Goal: Task Accomplishment & Management: Complete application form

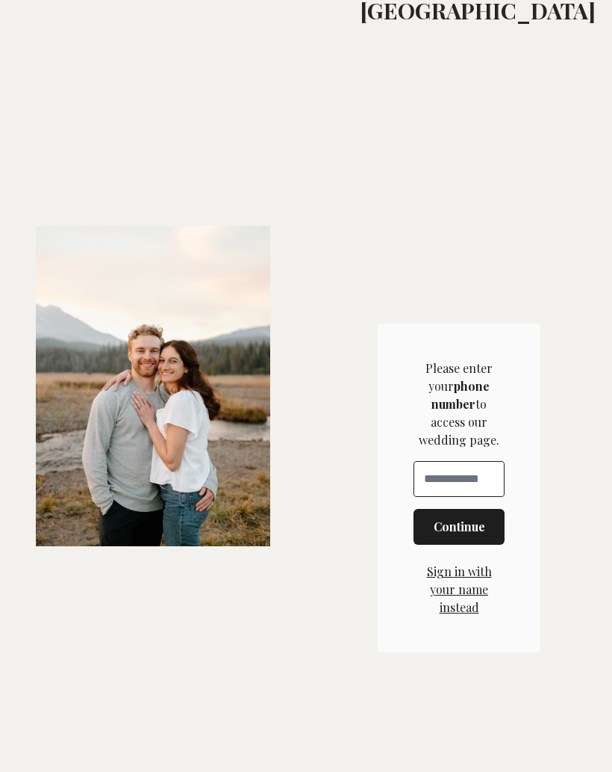
scroll to position [496, 0]
click at [446, 497] on div "Phone Number" at bounding box center [459, 479] width 91 height 36
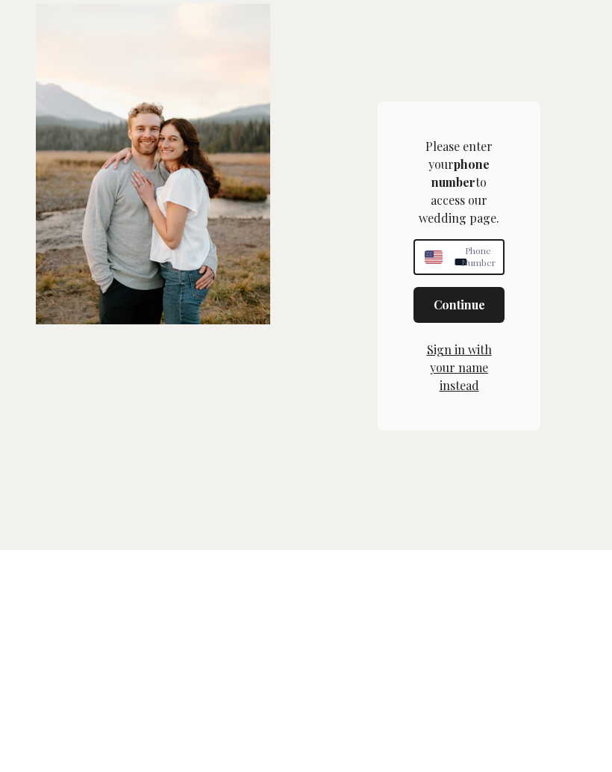
type input "**********"
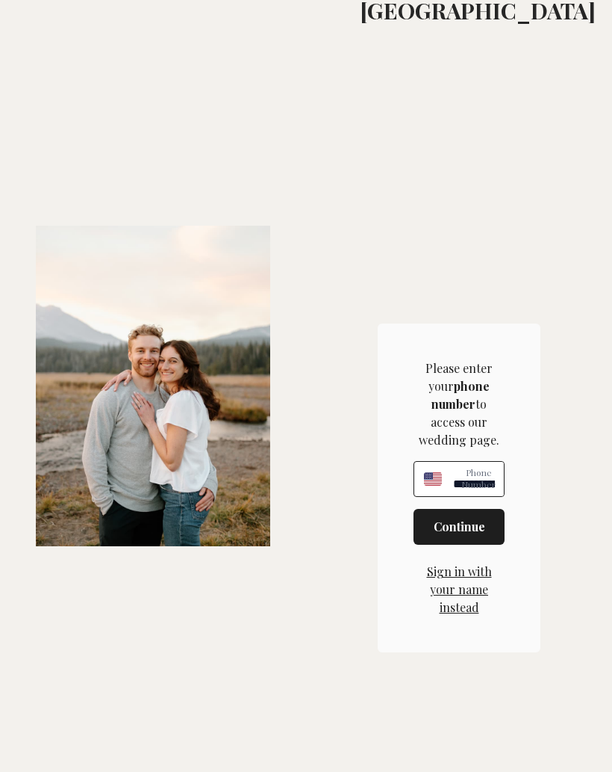
click at [465, 536] on span "Continue" at bounding box center [460, 527] width 52 height 18
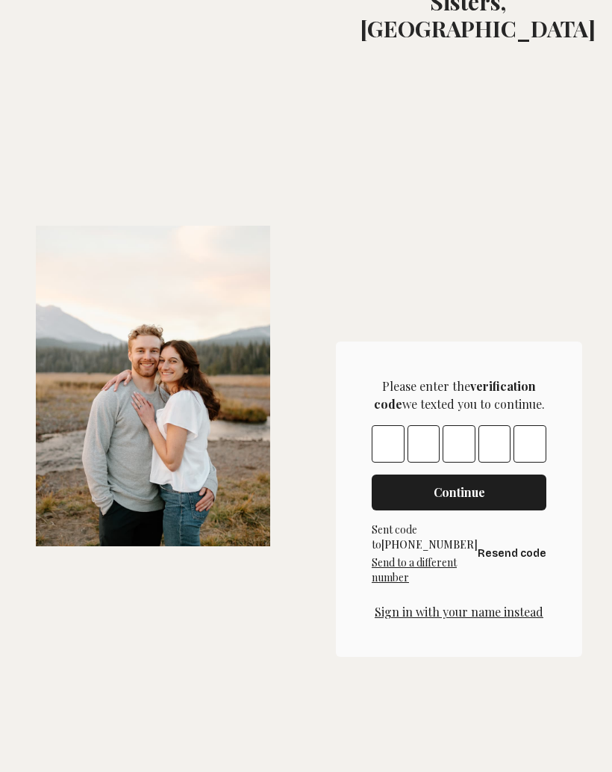
scroll to position [382, 0]
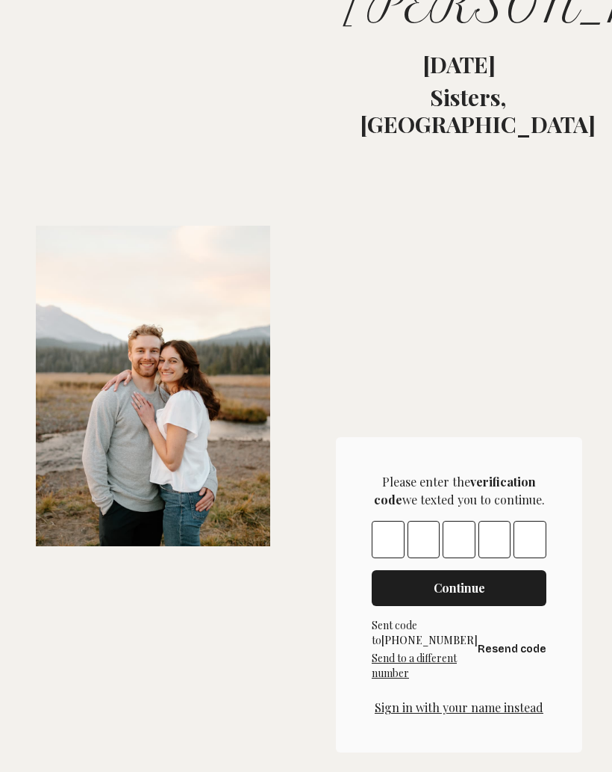
click at [405, 558] on input "Please enter OTP character 1" at bounding box center [388, 539] width 33 height 37
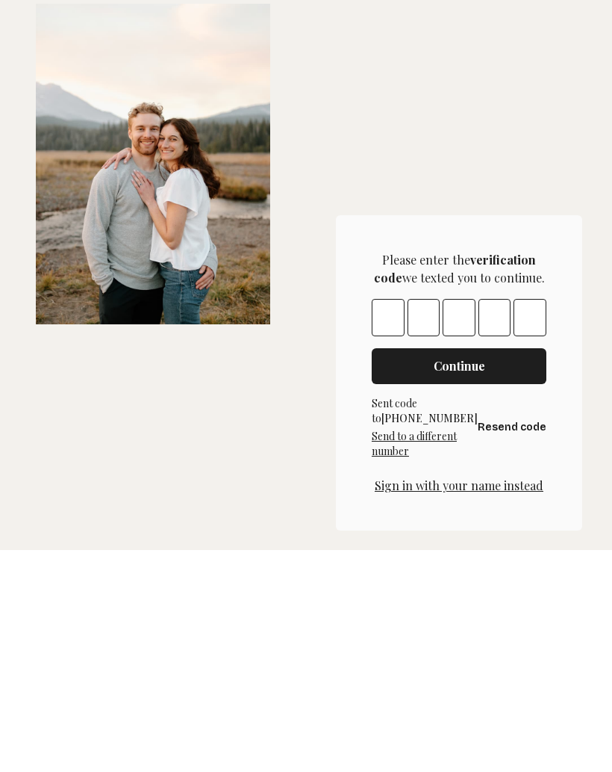
type input "*"
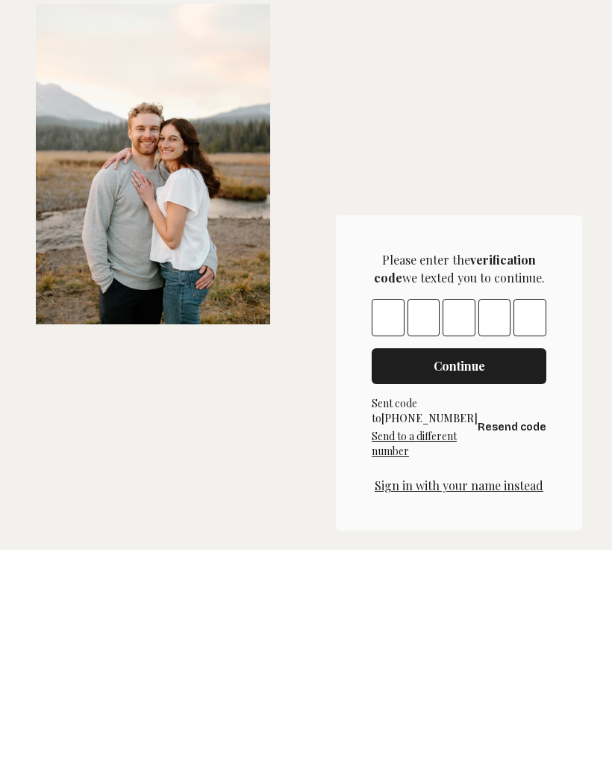
click at [469, 579] on span "Continue" at bounding box center [460, 588] width 52 height 18
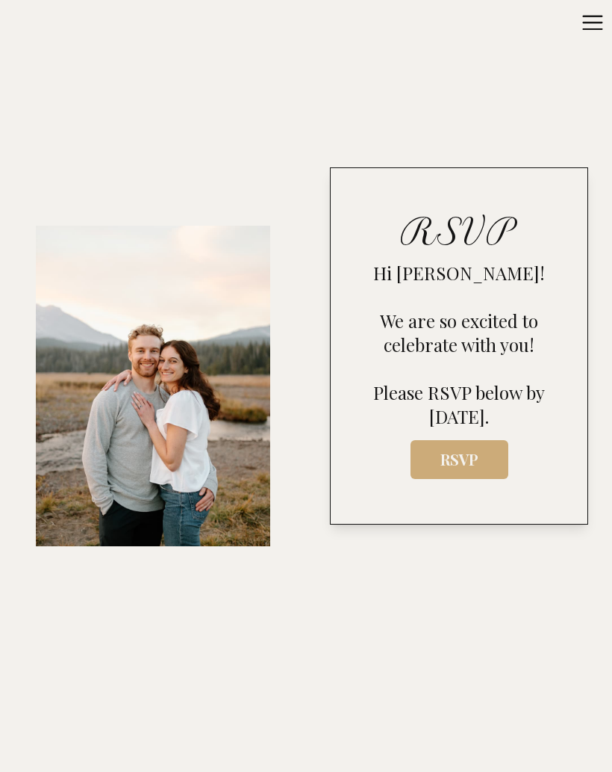
scroll to position [913, 0]
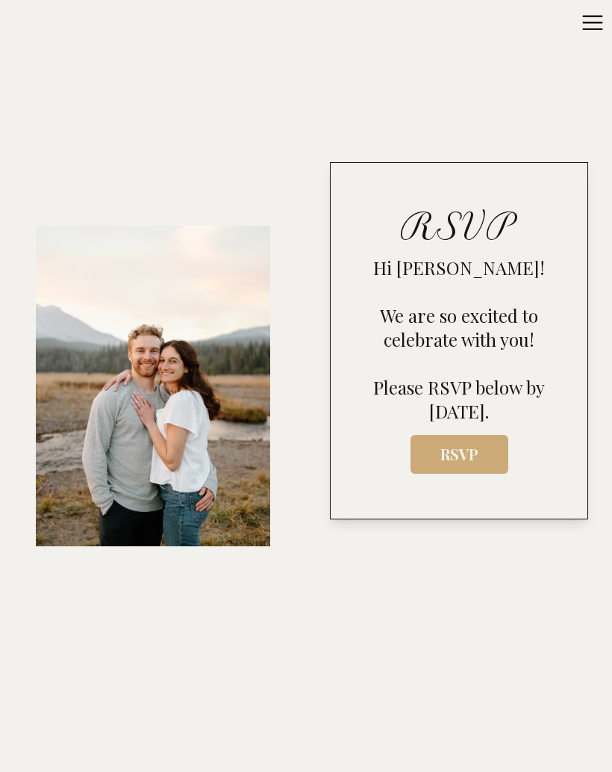
click at [472, 464] on span "RSVP" at bounding box center [460, 454] width 74 height 20
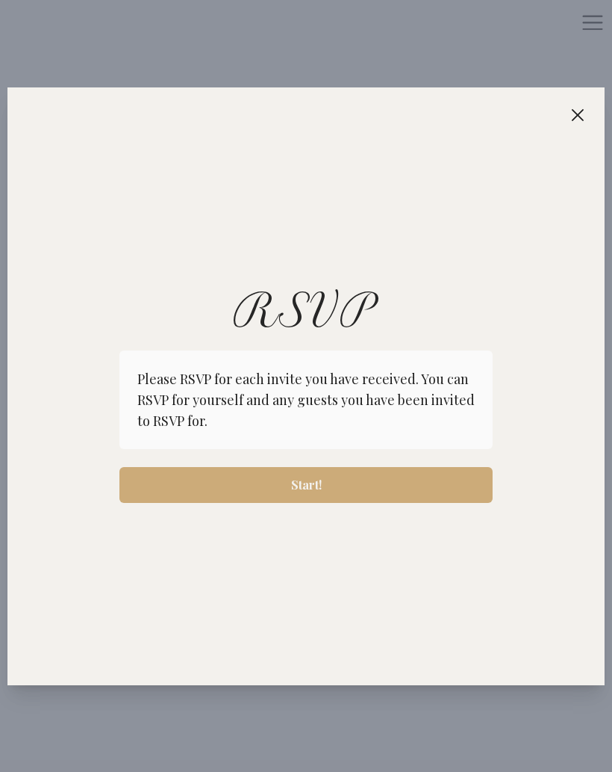
click at [349, 480] on span "Start!" at bounding box center [306, 485] width 350 height 18
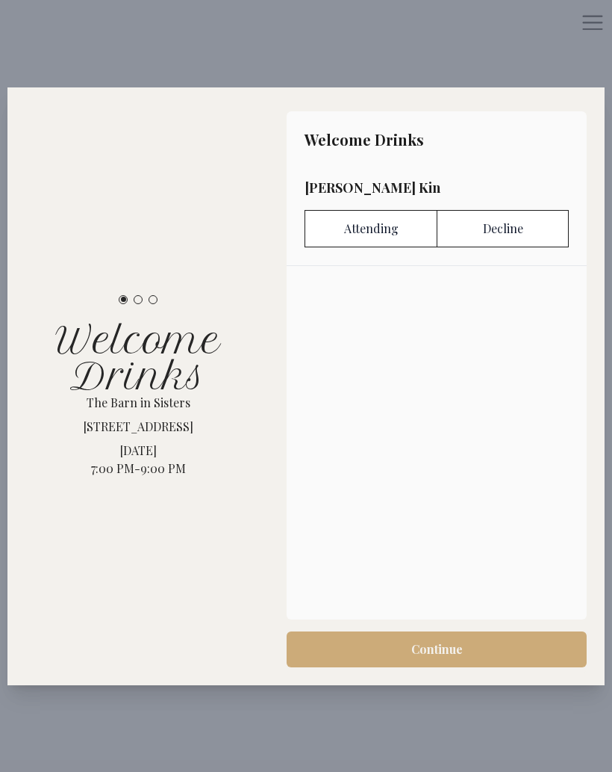
click at [394, 228] on label "Attending" at bounding box center [371, 228] width 132 height 37
click at [435, 659] on button "Continue" at bounding box center [437, 649] width 300 height 36
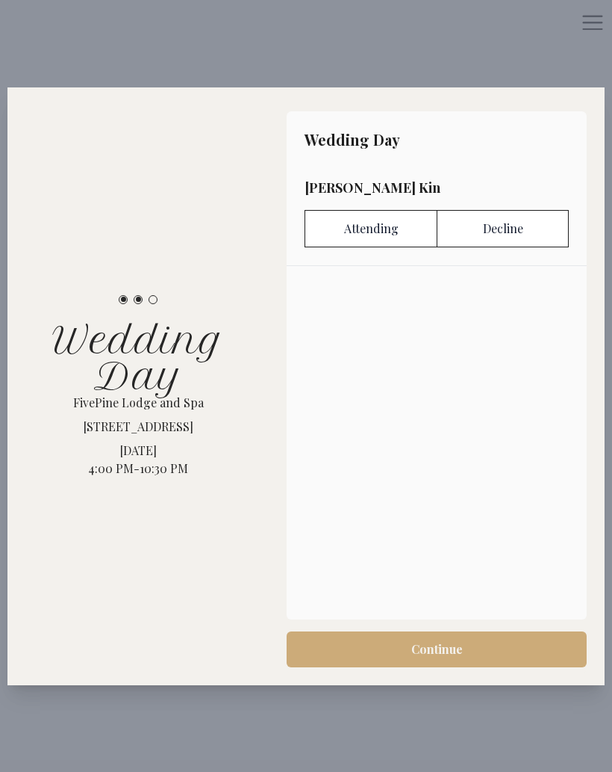
click at [394, 235] on label "Attending" at bounding box center [371, 228] width 132 height 37
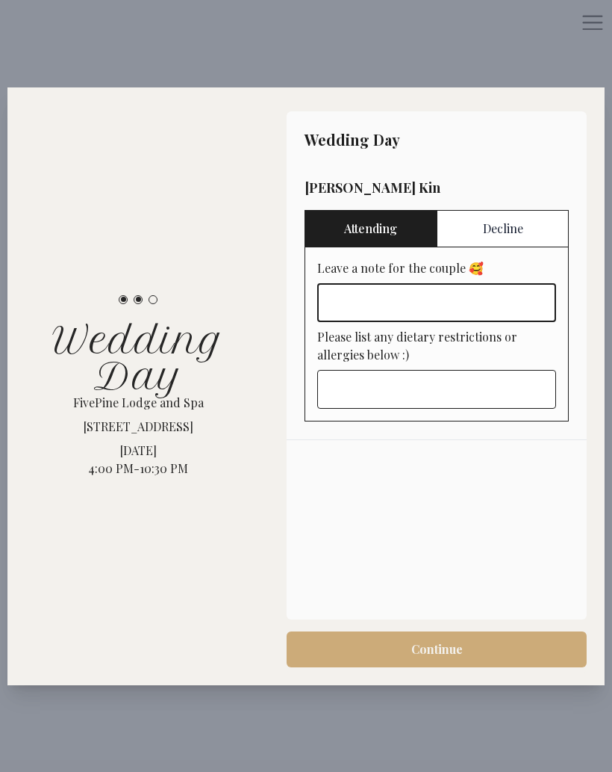
click at [341, 297] on input "Leave a note for the couple 🥰" at bounding box center [436, 302] width 239 height 39
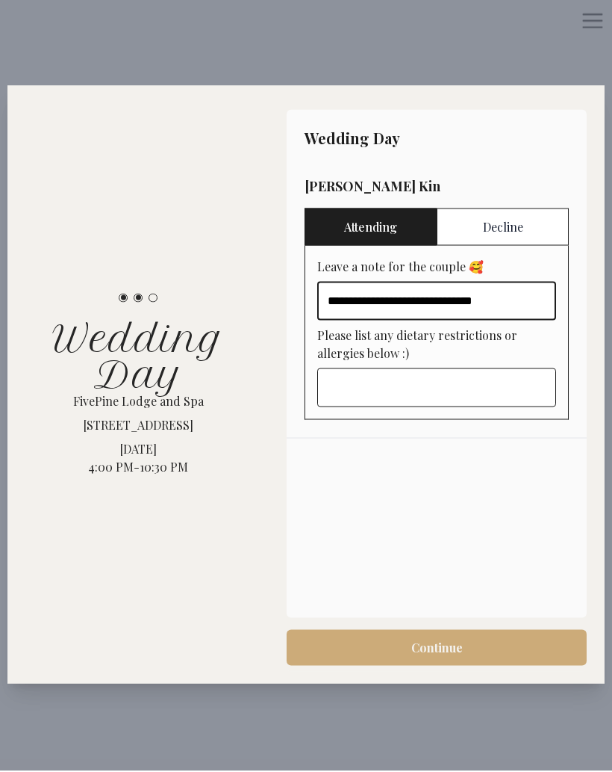
type input "**********"
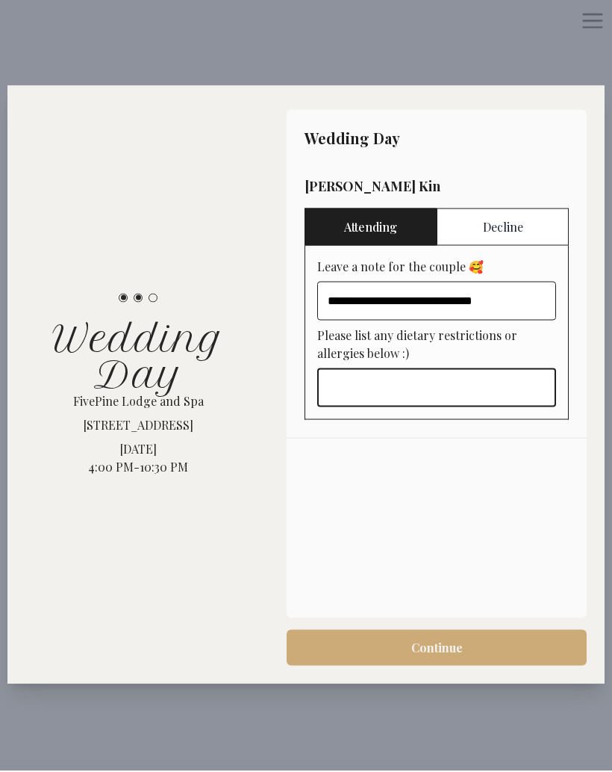
click at [342, 385] on input "Please list any dietary restrictions or allergies below :)" at bounding box center [436, 389] width 239 height 39
type input "****"
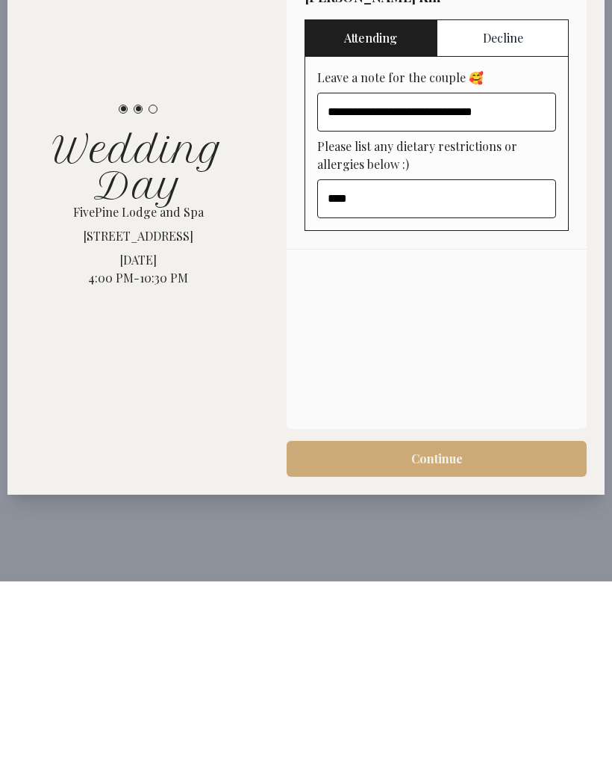
click at [451, 640] on span "Continue" at bounding box center [438, 649] width 52 height 18
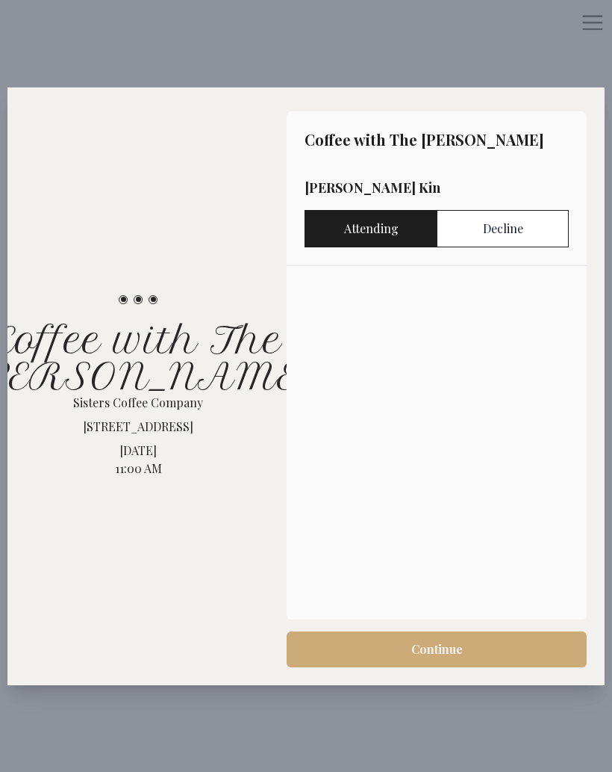
click at [379, 226] on label "Attending" at bounding box center [371, 228] width 132 height 37
click at [444, 656] on span "Continue" at bounding box center [438, 649] width 52 height 18
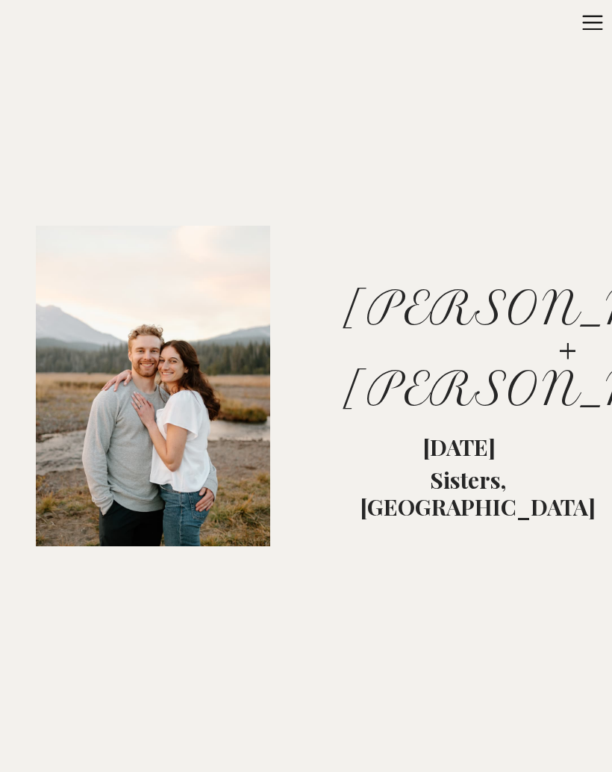
scroll to position [0, 0]
